Goal: Task Accomplishment & Management: Use online tool/utility

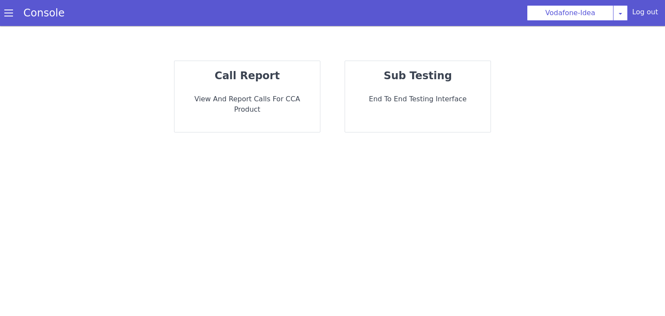
click at [263, 86] on div "call report View and report calls for CCA Product" at bounding box center [246, 96] width 145 height 71
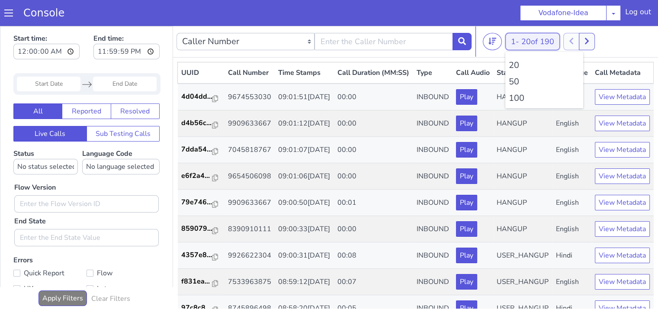
click at [543, 44] on span "20 of 190" at bounding box center [537, 41] width 33 height 10
click at [526, 98] on li "100" at bounding box center [544, 98] width 71 height 13
